Goal: Transaction & Acquisition: Book appointment/travel/reservation

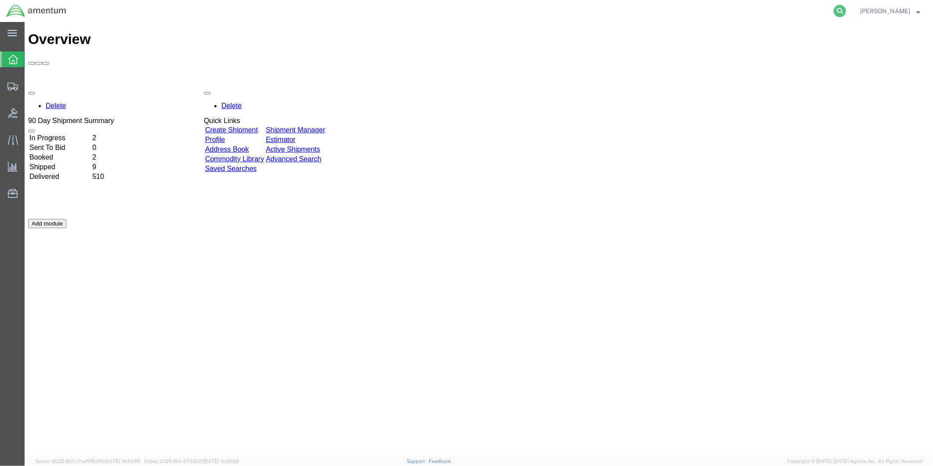
click at [845, 10] on icon at bounding box center [840, 11] width 12 height 12
paste input "DCO-25251-167897"
type input "DCO-25251-167897"
click at [843, 10] on icon at bounding box center [840, 11] width 12 height 12
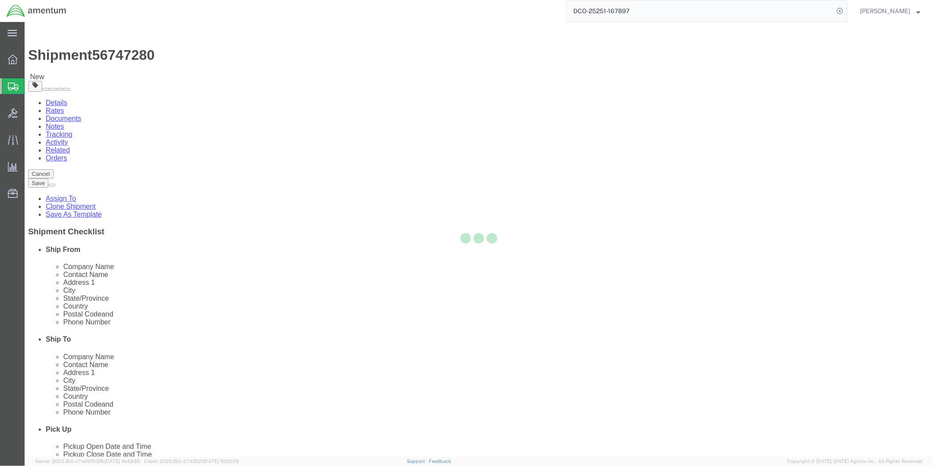
select select "49951"
select select
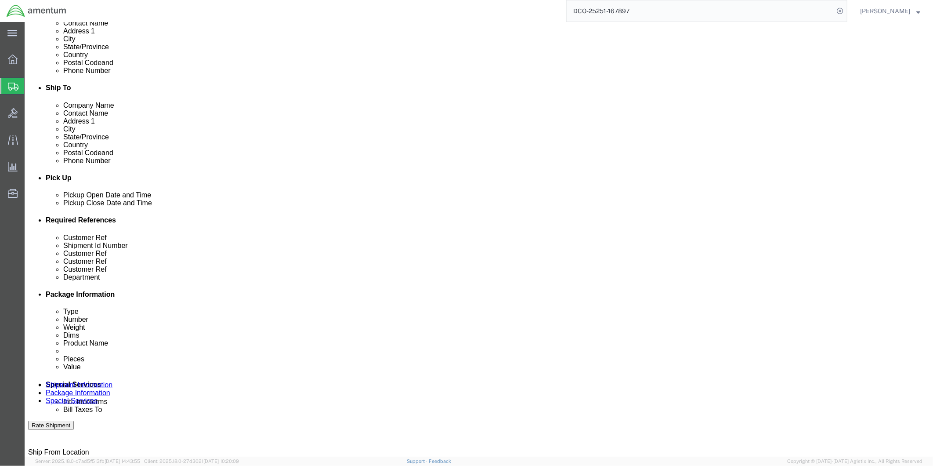
scroll to position [293, 0]
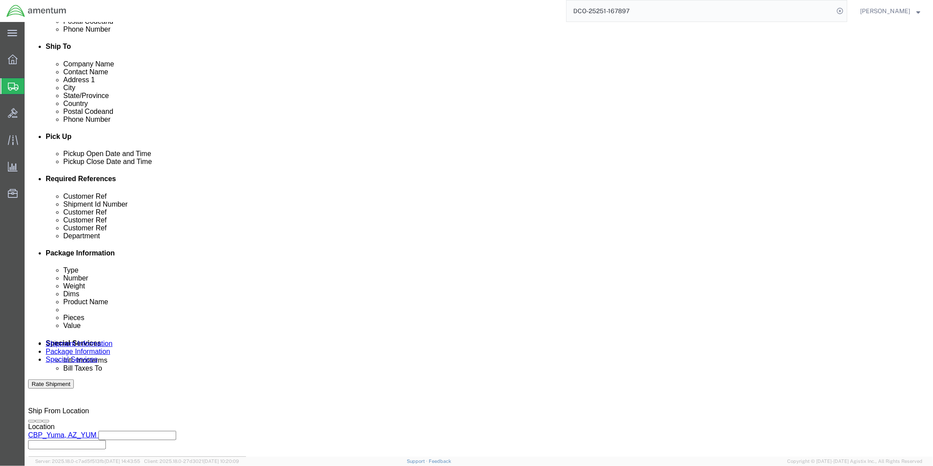
click div "[DATE] 12:33 PM"
type input "2:00 PM"
click button "Apply"
click div "[DATE] 4:00 PM"
type input "4:30 PM"
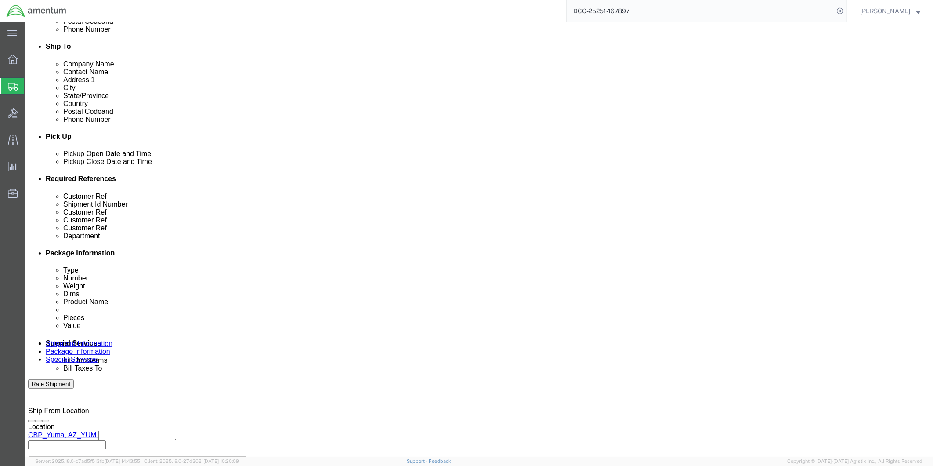
click button "Apply"
click div "[DATE] 11:00 AM"
type input "9:00 AM"
click button "Apply"
click div "[DATE] 12:00 PM"
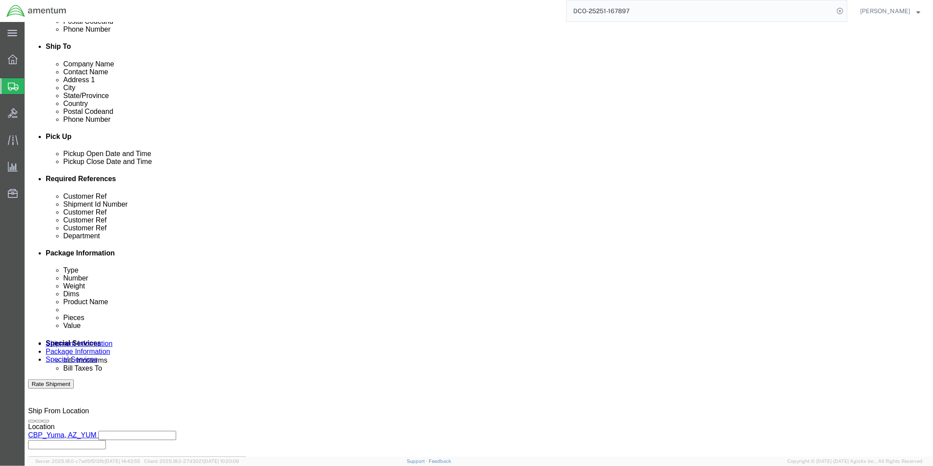
type input "4:00 PM"
click button "Apply"
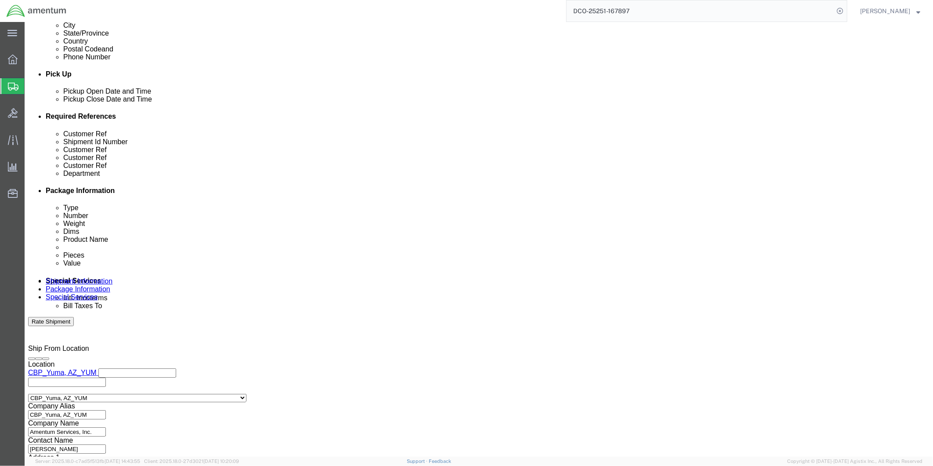
scroll to position [357, 0]
click button "Continue"
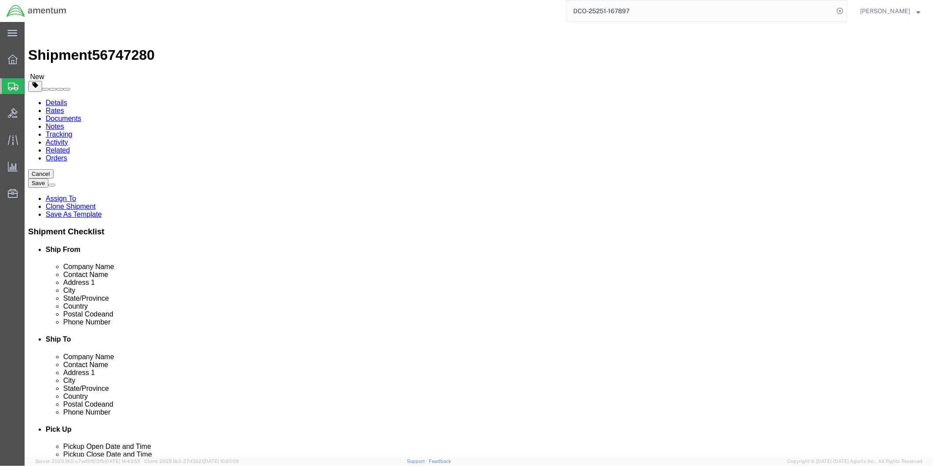
click dd "1.00 Each"
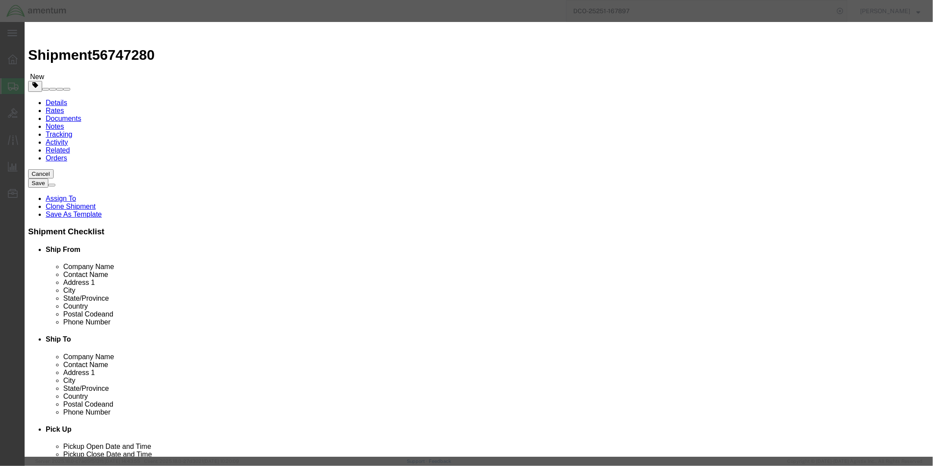
click input "text"
type input "067"
click button "Save & Close"
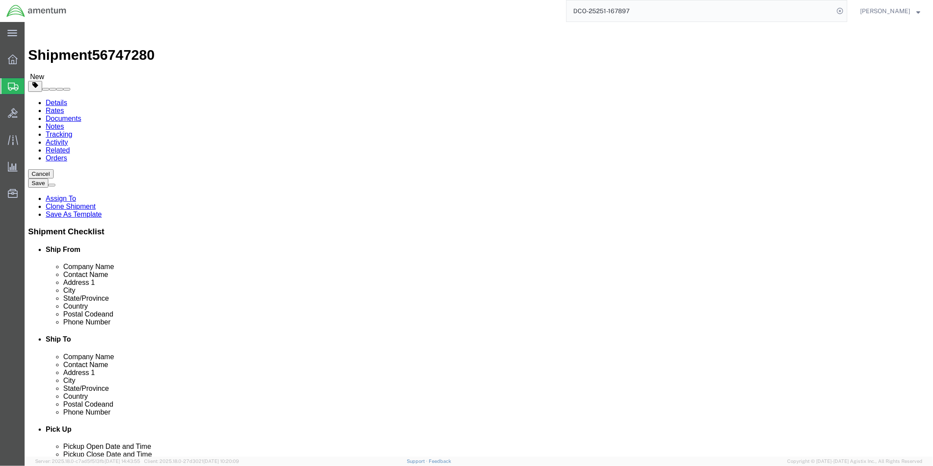
click button "Rate Shipment"
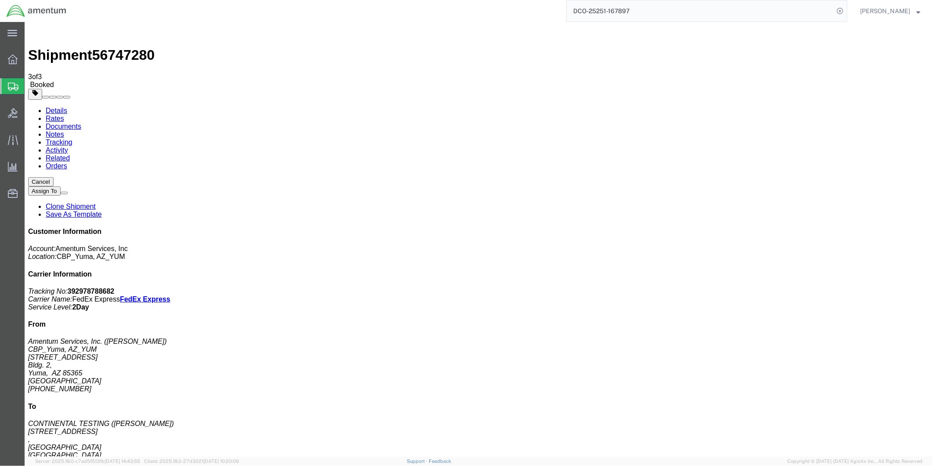
click at [54, 106] on link "Details" at bounding box center [56, 109] width 22 height 7
click link "Schedule pickup request"
